Goal: Information Seeking & Learning: Learn about a topic

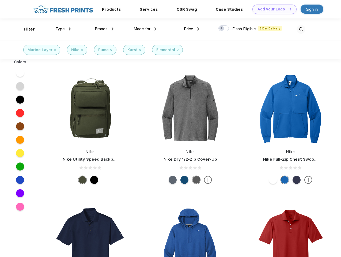
scroll to position [0, 0]
click at [273, 9] on link "Add your Logo Design Tool" at bounding box center [275, 9] width 44 height 9
click at [0, 0] on div "Design Tool" at bounding box center [0, 0] width 0 height 0
click at [287, 9] on link "Add your Logo Design Tool" at bounding box center [275, 9] width 44 height 9
click at [26, 29] on div "Filter" at bounding box center [29, 29] width 11 height 6
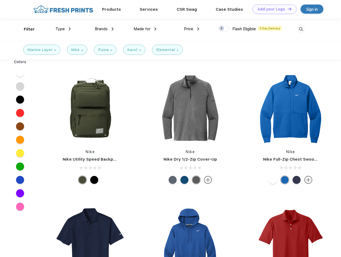
click at [63, 29] on span "Type" at bounding box center [59, 29] width 9 height 5
click at [104, 29] on span "Brands" at bounding box center [101, 29] width 13 height 5
click at [145, 29] on span "Made for" at bounding box center [142, 29] width 17 height 5
click at [192, 29] on span "Price" at bounding box center [188, 29] width 9 height 5
click at [224, 29] on div at bounding box center [224, 28] width 10 height 6
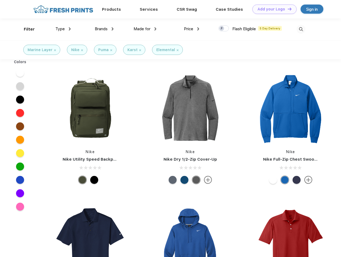
click at [222, 29] on input "checkbox" at bounding box center [220, 26] width 3 height 3
click at [301, 29] on img at bounding box center [301, 29] width 9 height 9
